Goal: Information Seeking & Learning: Learn about a topic

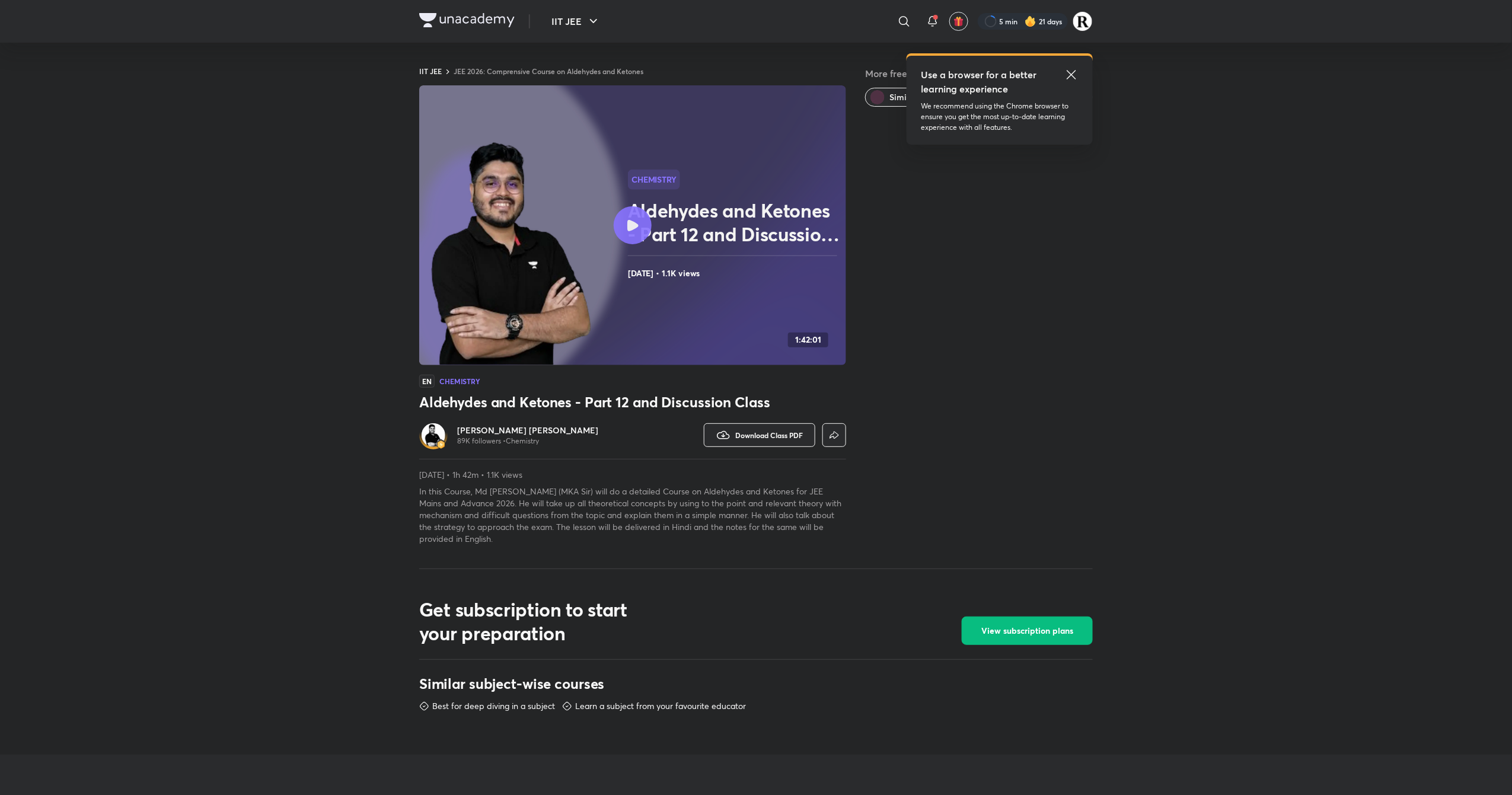
click at [530, 434] on h6 "[PERSON_NAME] [PERSON_NAME]" at bounding box center [527, 430] width 141 height 12
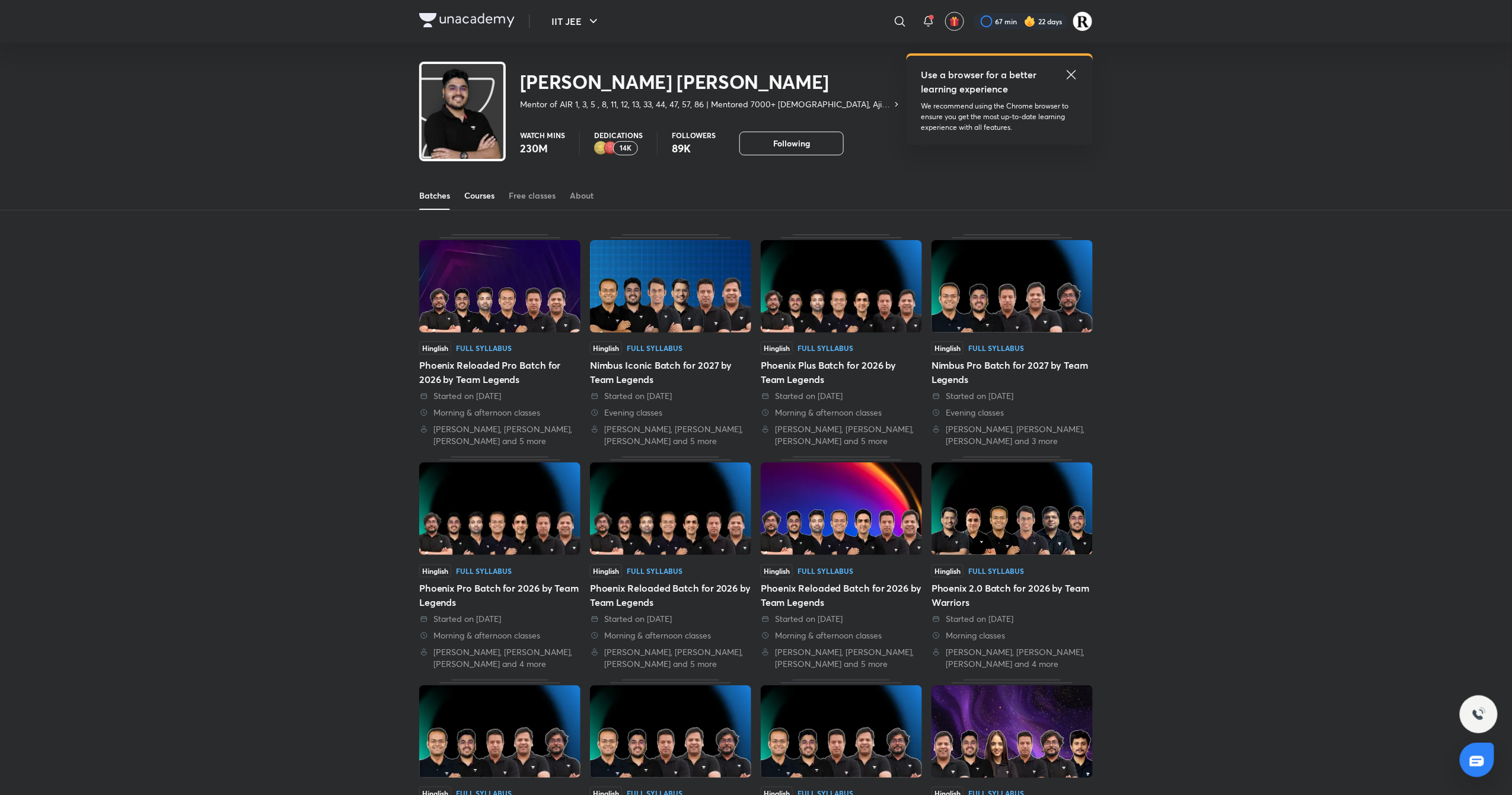
click at [483, 201] on link "Courses" at bounding box center [479, 196] width 30 height 29
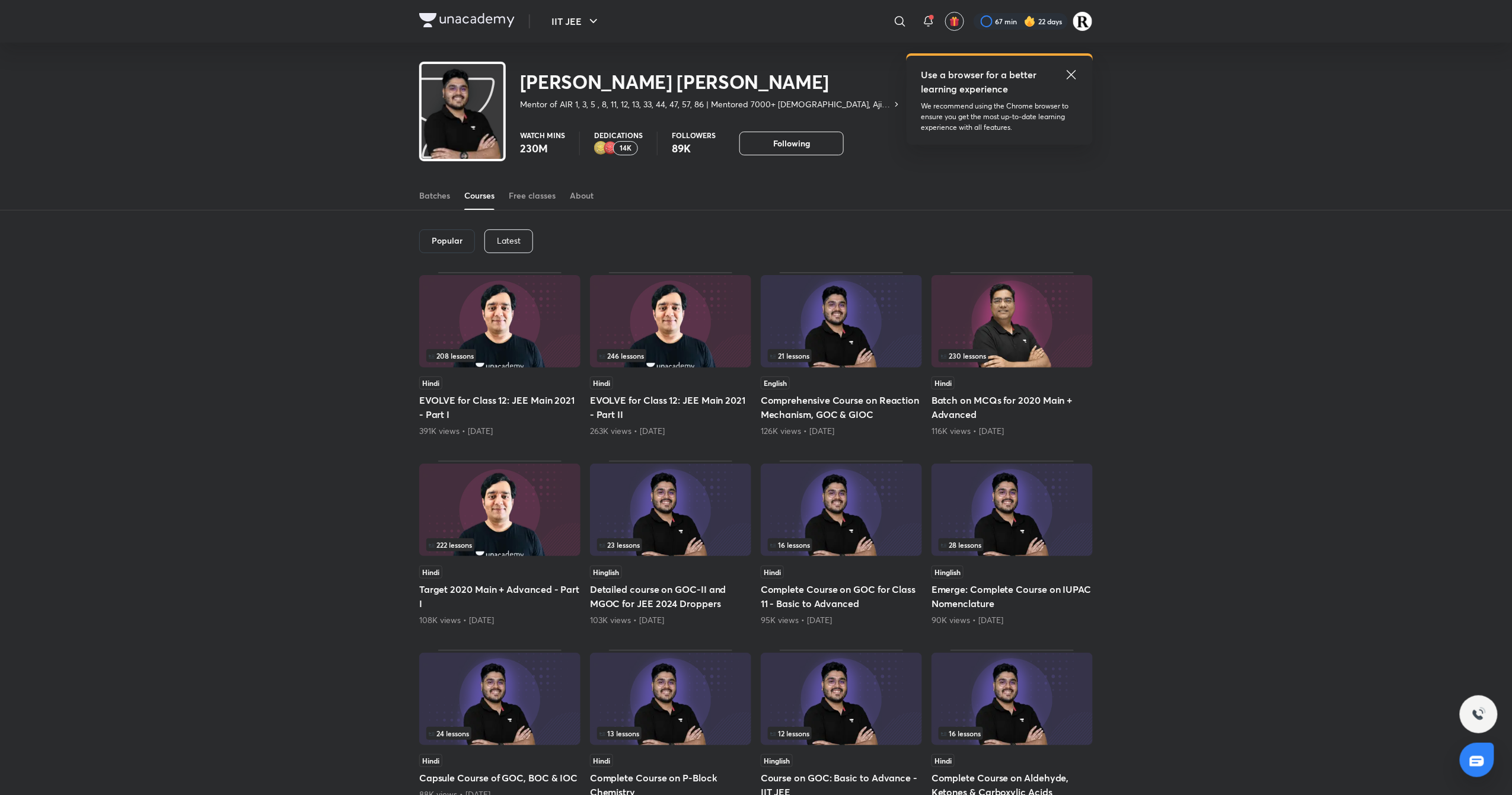
click at [507, 239] on p "Latest" at bounding box center [508, 240] width 23 height 9
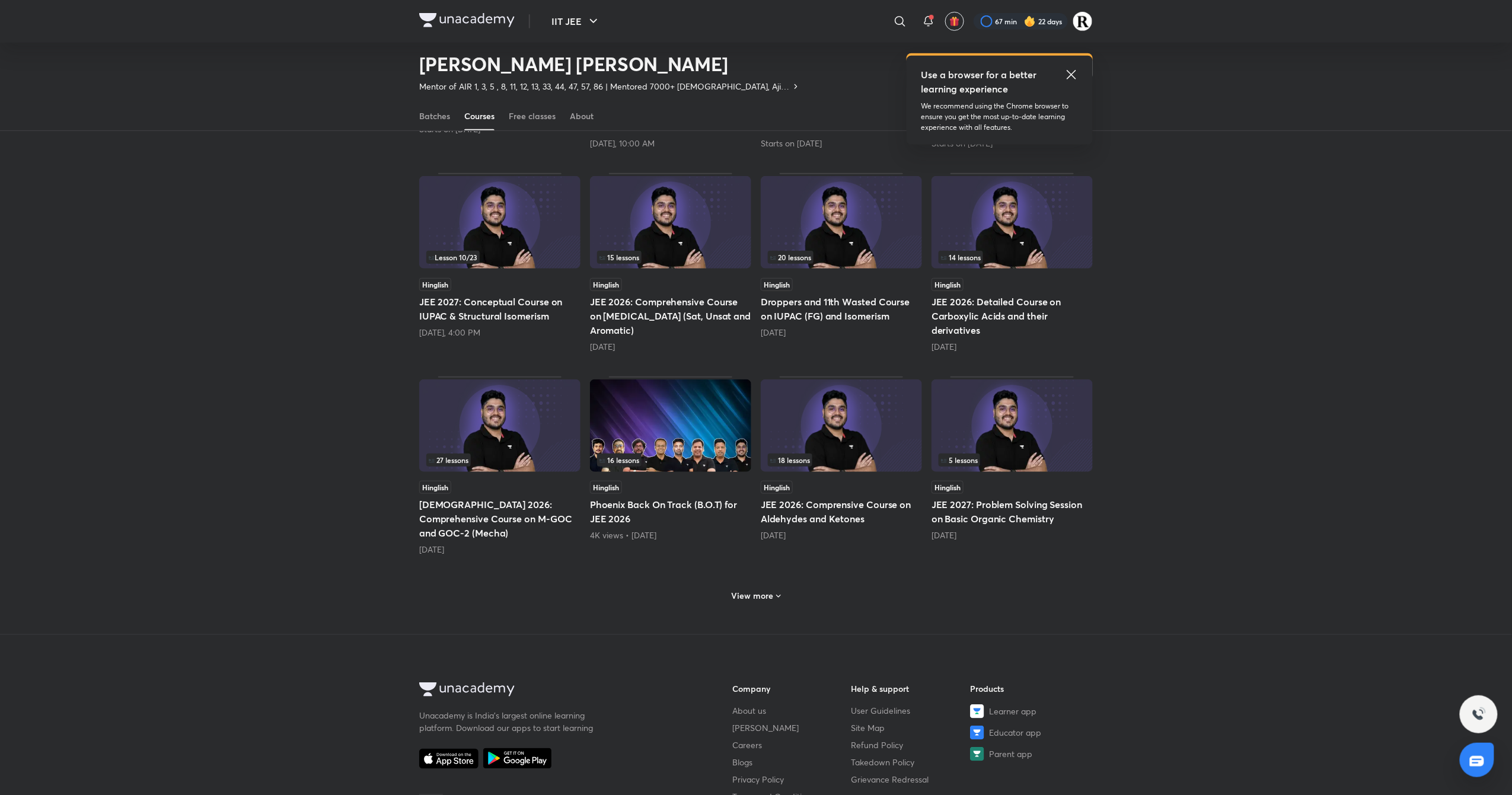
scroll to position [216, 0]
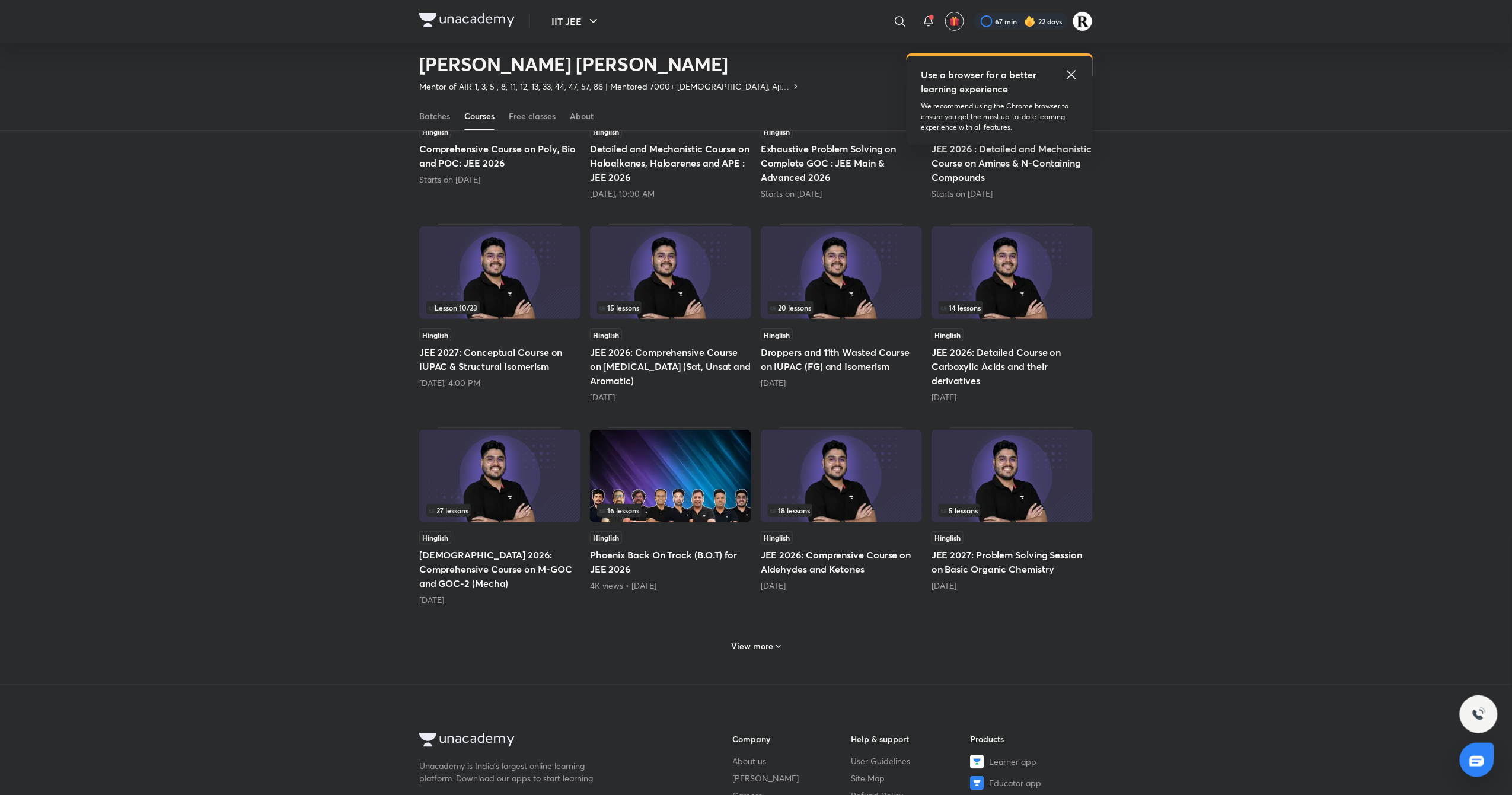
click at [873, 487] on img at bounding box center [841, 475] width 161 height 92
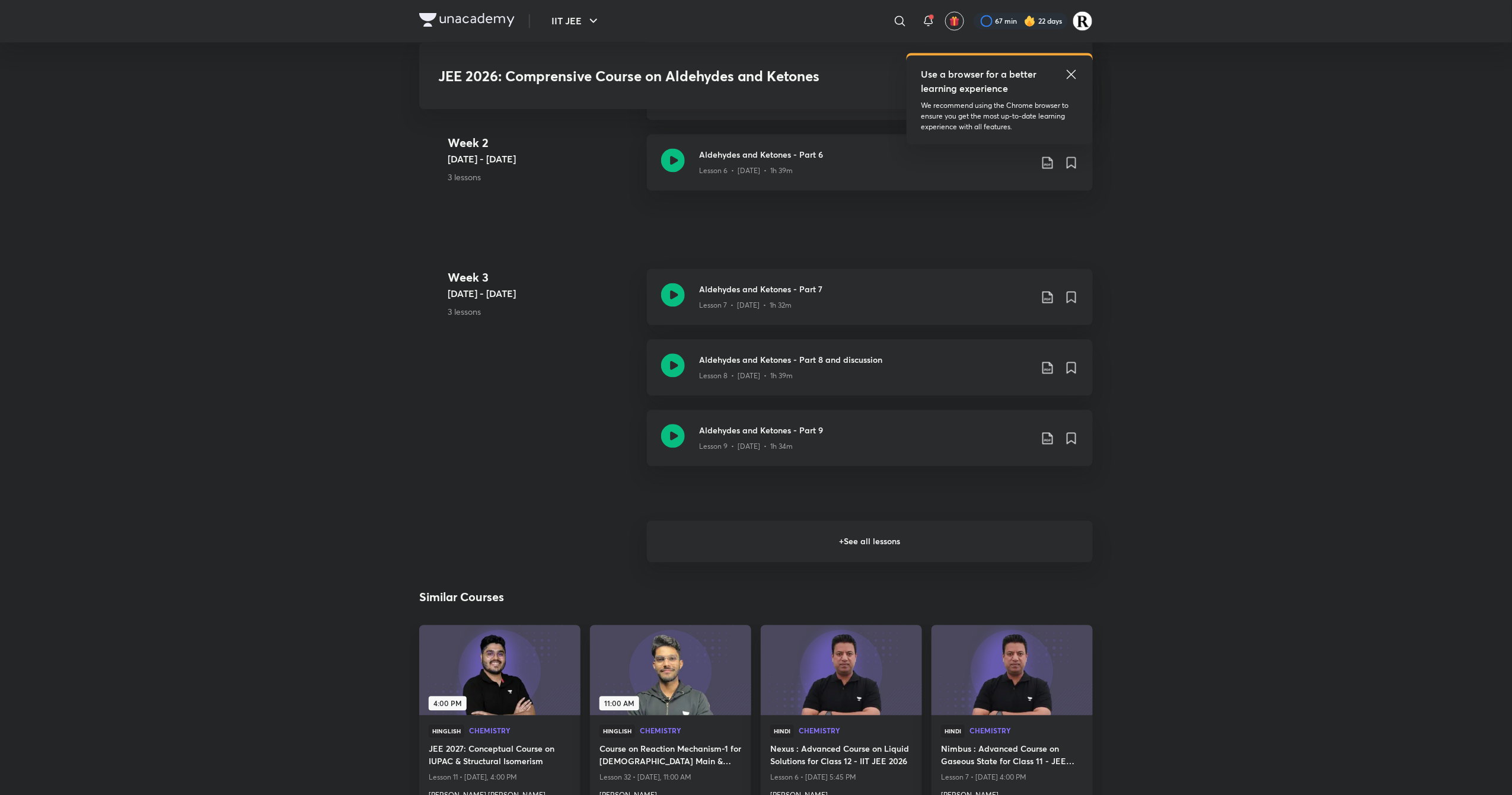
scroll to position [1134, 0]
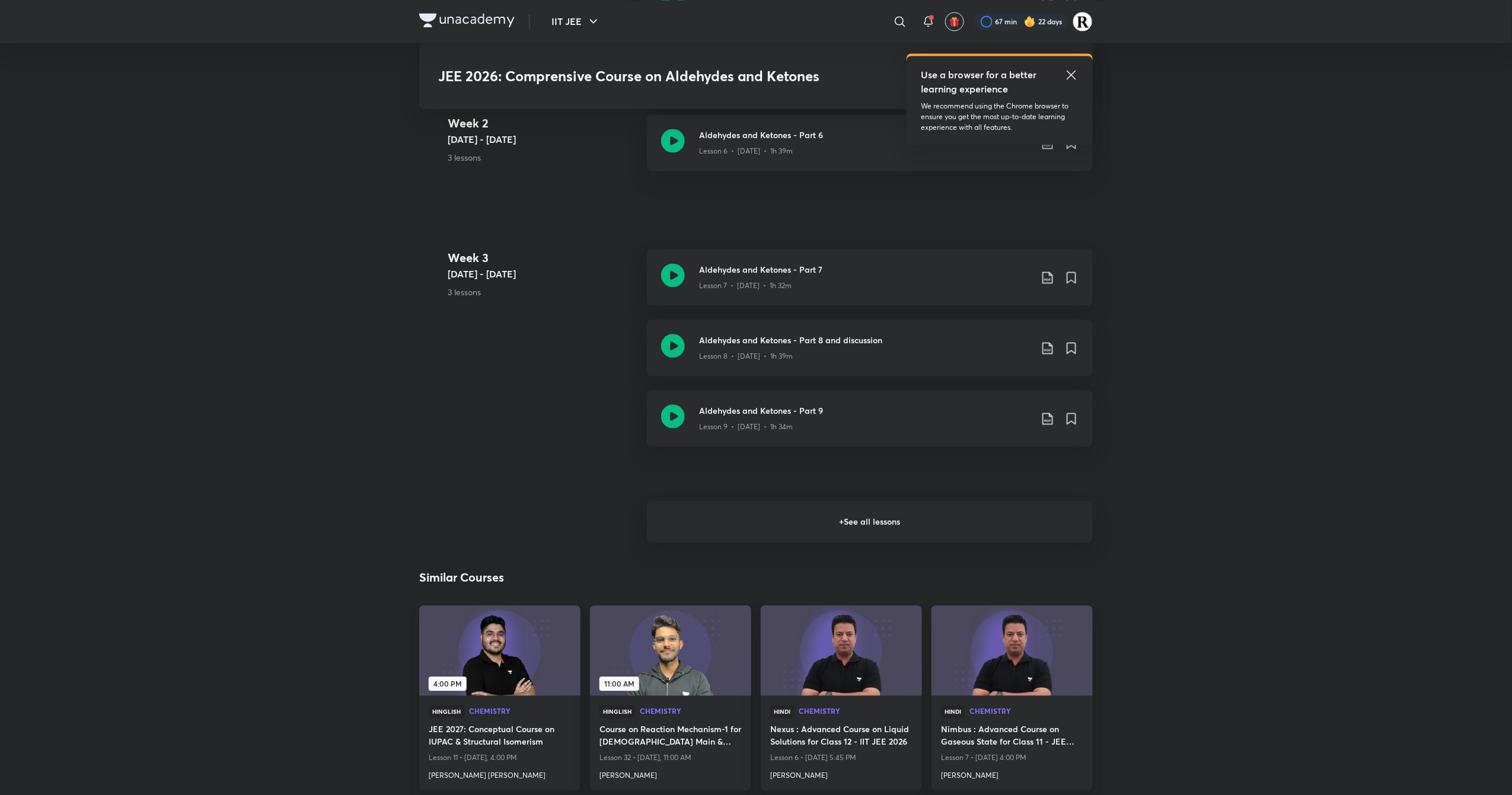
click at [886, 523] on h6 "+ See all lessons" at bounding box center [870, 521] width 446 height 42
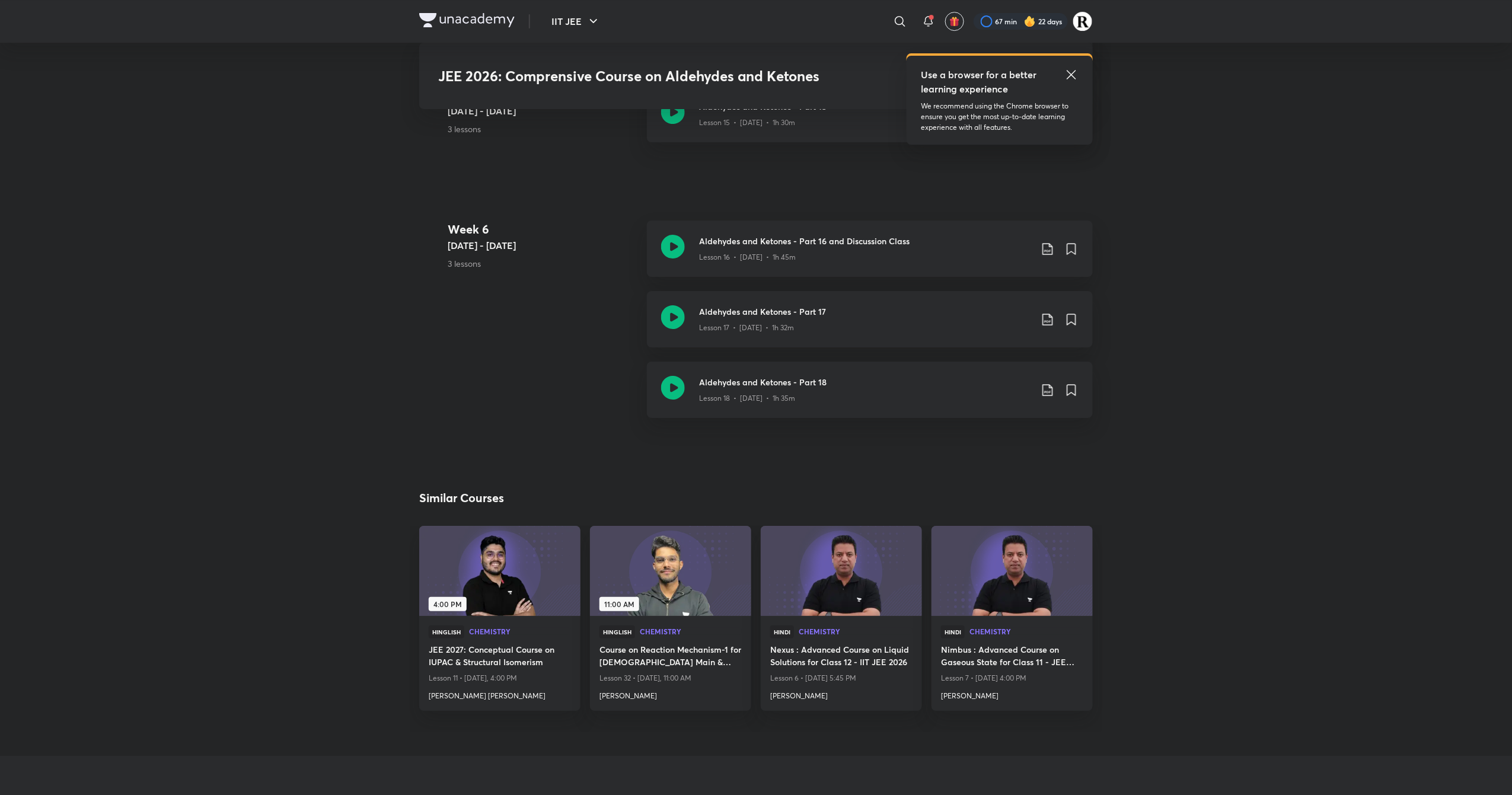
scroll to position [1991, 0]
